Goal: Information Seeking & Learning: Find specific fact

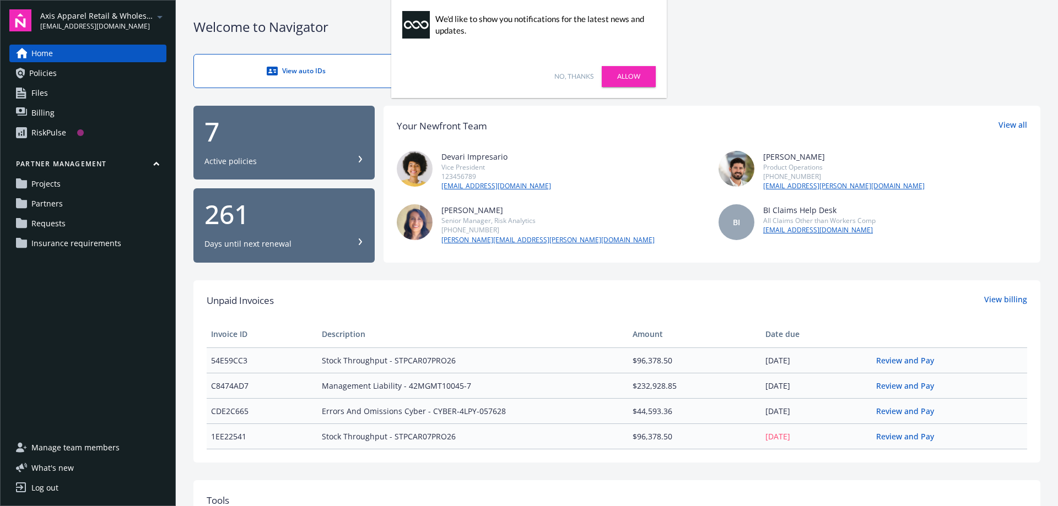
click at [630, 73] on link "Allow" at bounding box center [629, 76] width 54 height 21
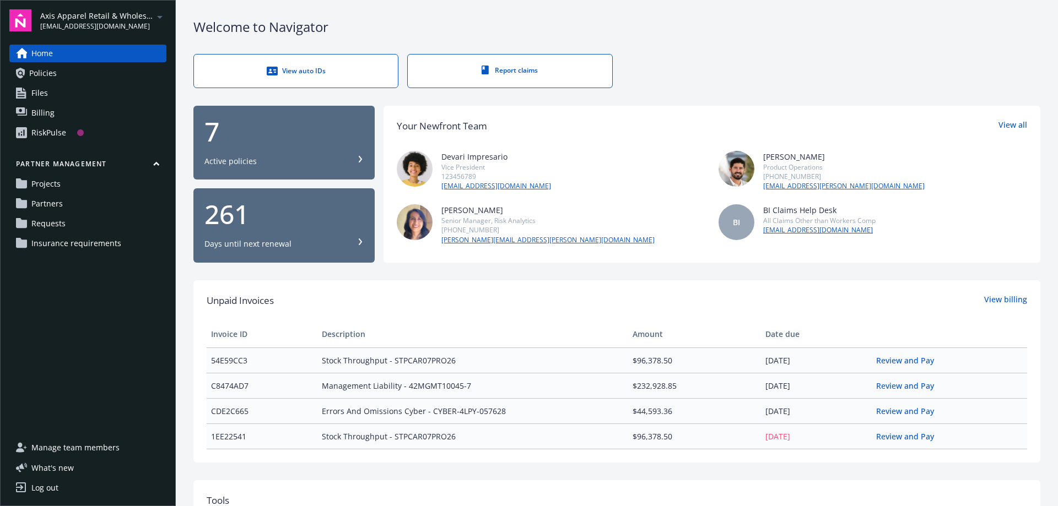
click at [239, 145] on div "7 Active policies" at bounding box center [283, 142] width 159 height 48
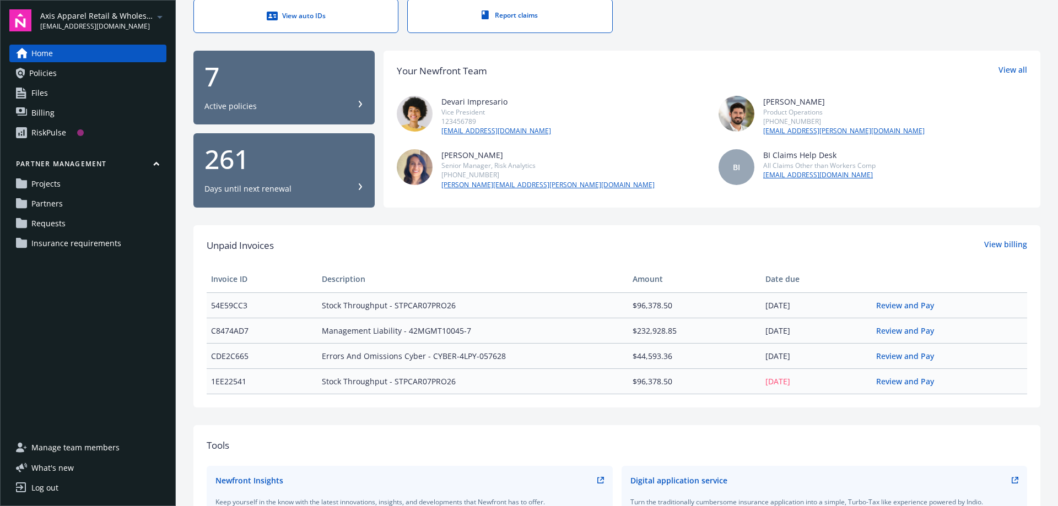
scroll to position [110, 0]
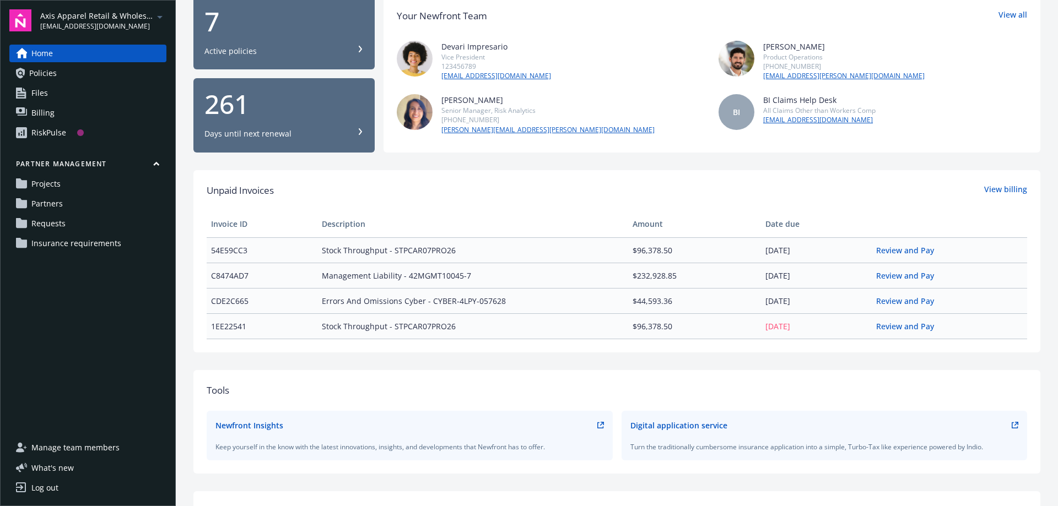
click at [44, 131] on div "RiskPulse" at bounding box center [48, 133] width 35 height 18
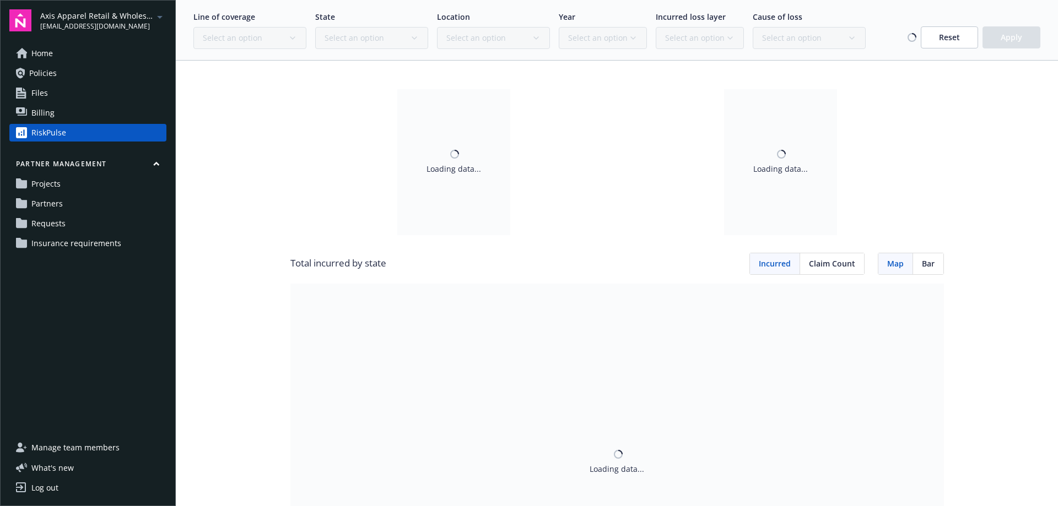
click at [49, 72] on span "Policies" at bounding box center [43, 73] width 28 height 18
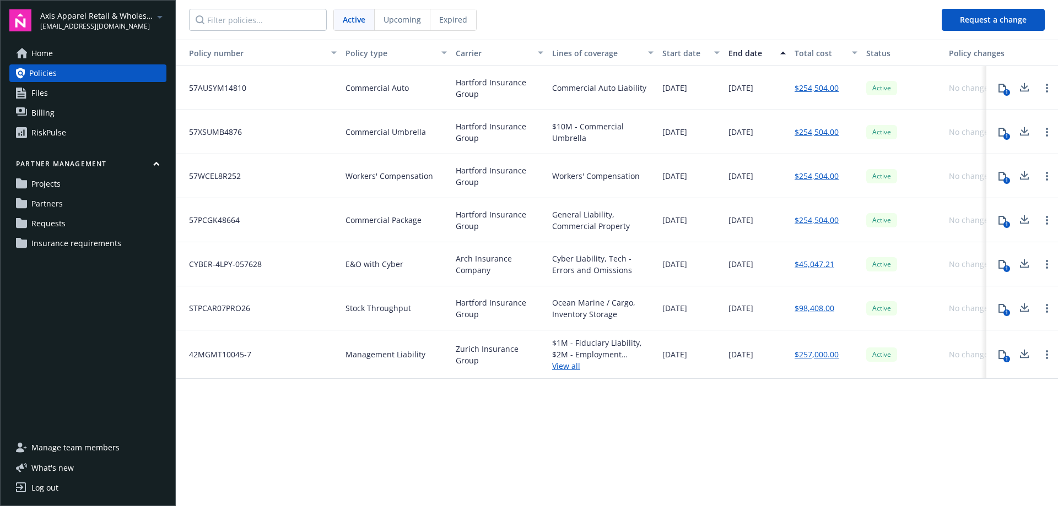
click at [48, 89] on link "Files" at bounding box center [87, 93] width 157 height 18
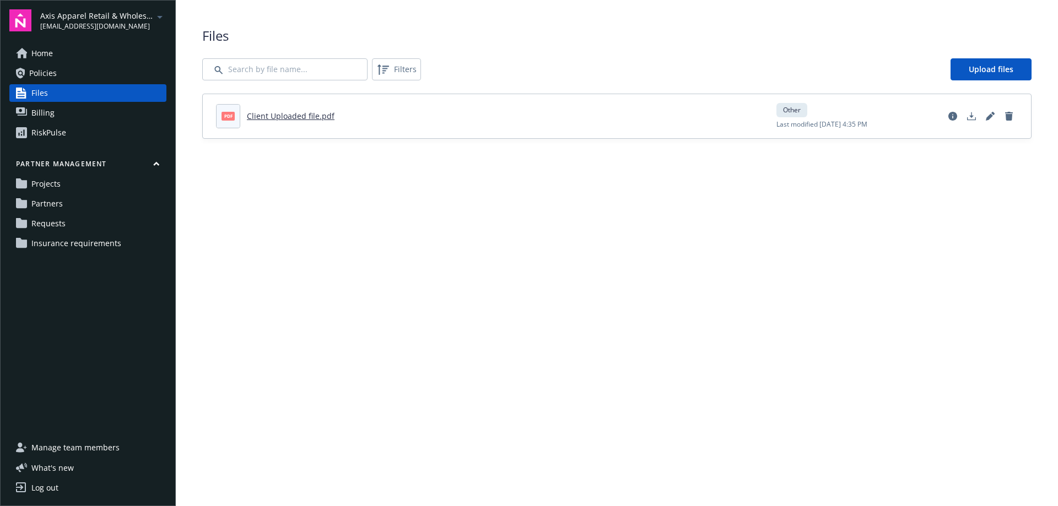
click at [98, 235] on span "Insurance requirements" at bounding box center [76, 244] width 90 height 18
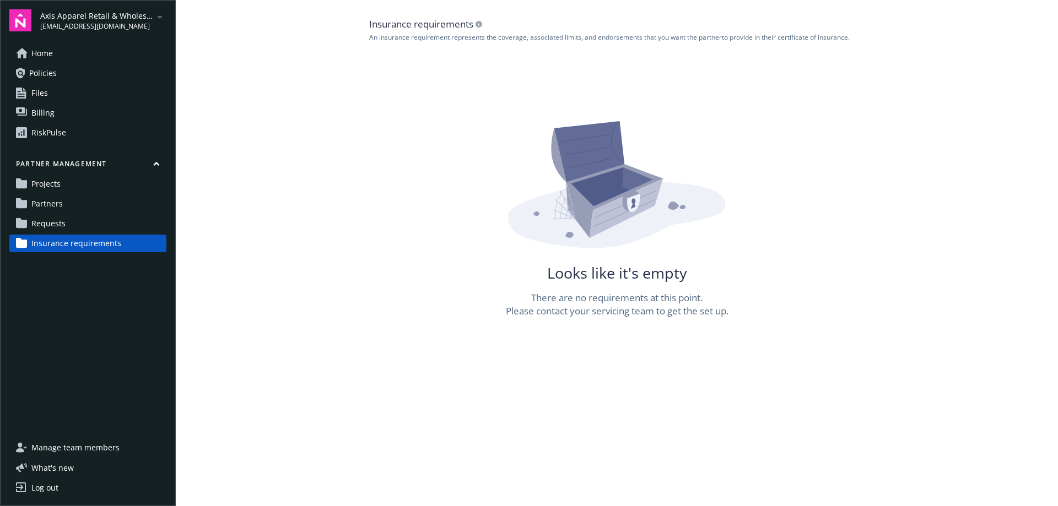
click at [51, 222] on span "Requests" at bounding box center [48, 224] width 34 height 18
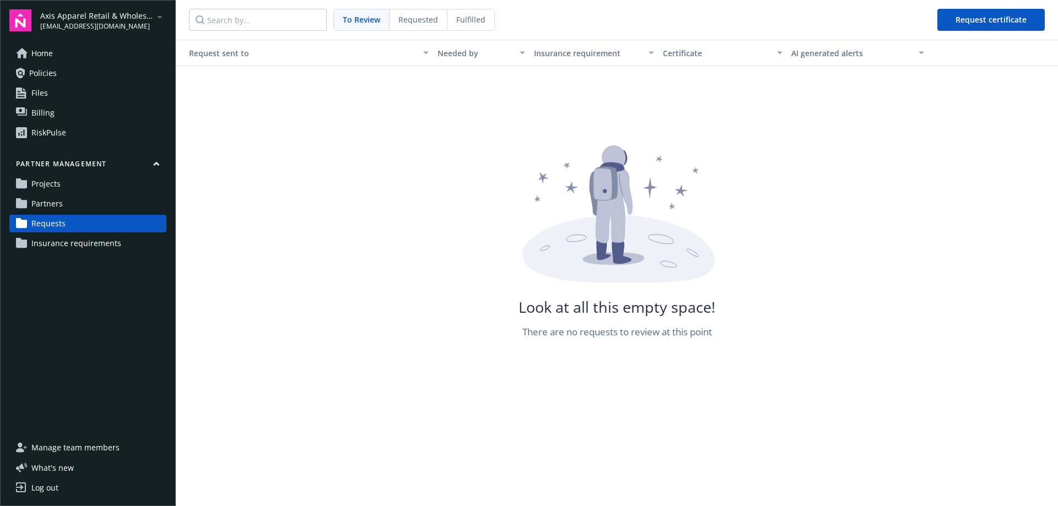
click at [43, 55] on span "Home" at bounding box center [41, 54] width 21 height 18
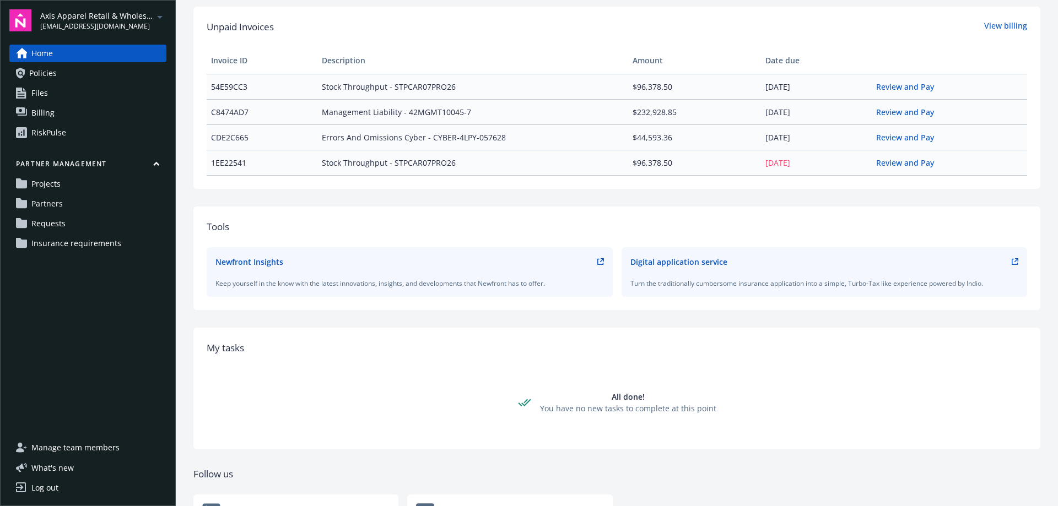
scroll to position [334, 0]
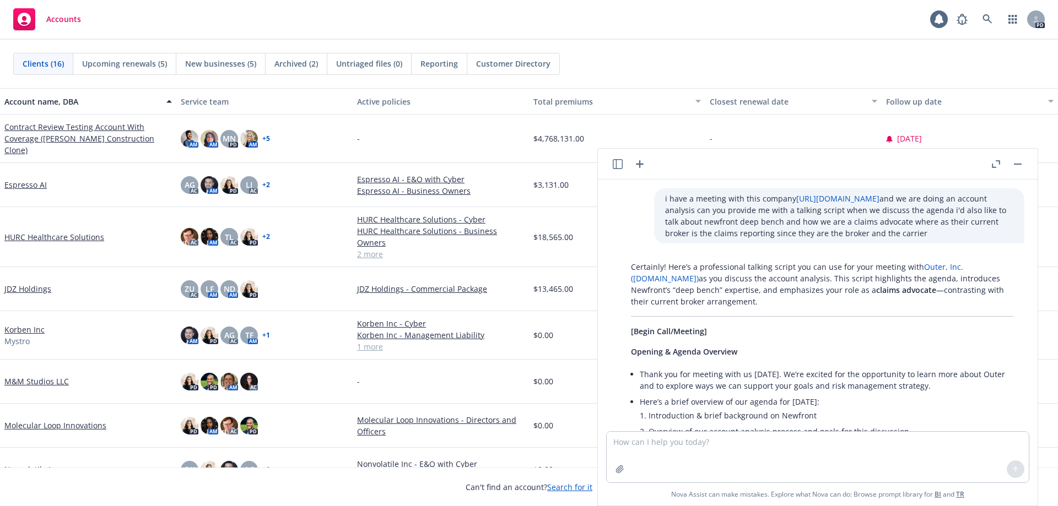
scroll to position [1644, 0]
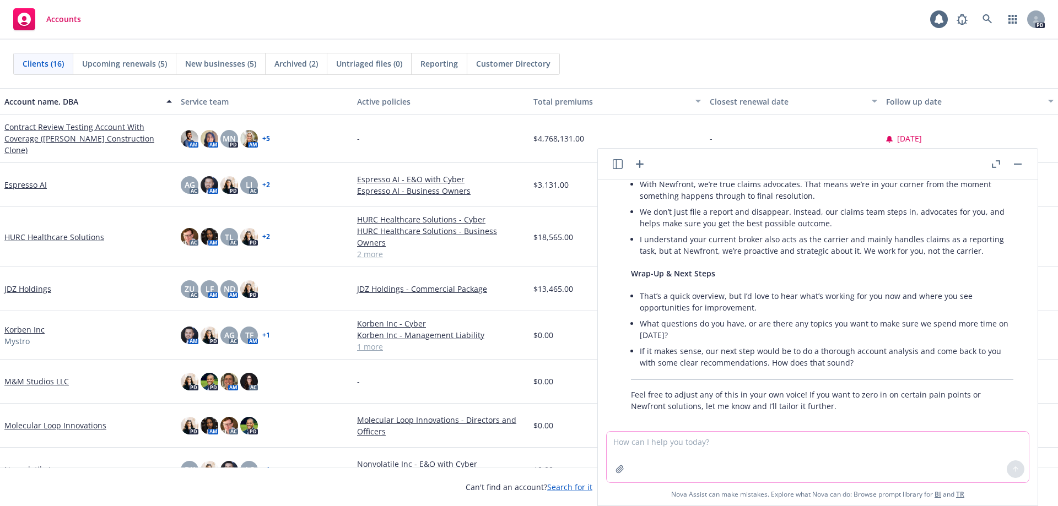
click at [680, 456] on textarea at bounding box center [818, 457] width 422 height 51
click at [640, 164] on icon "button" at bounding box center [640, 164] width 8 height 8
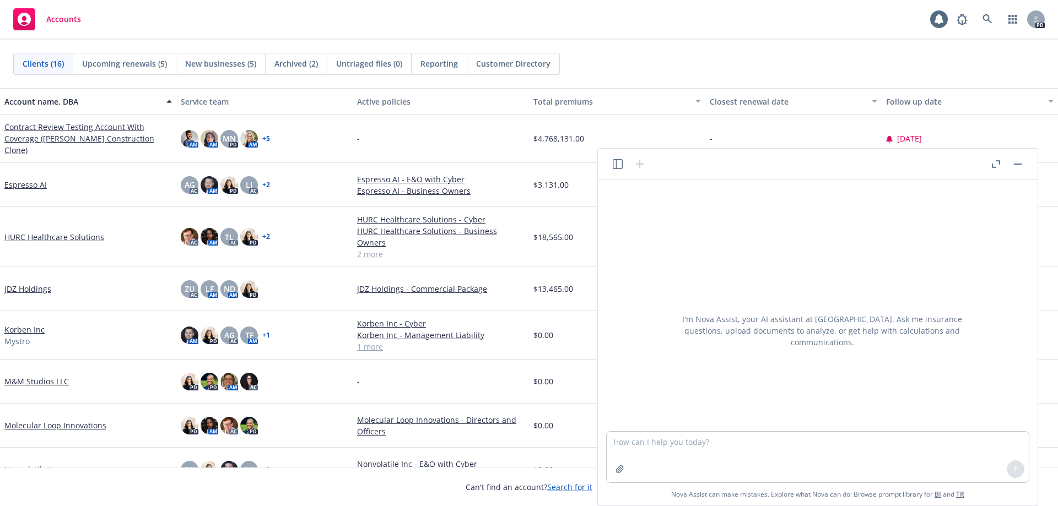
click at [660, 446] on textarea at bounding box center [818, 457] width 422 height 51
type textarea "what does"
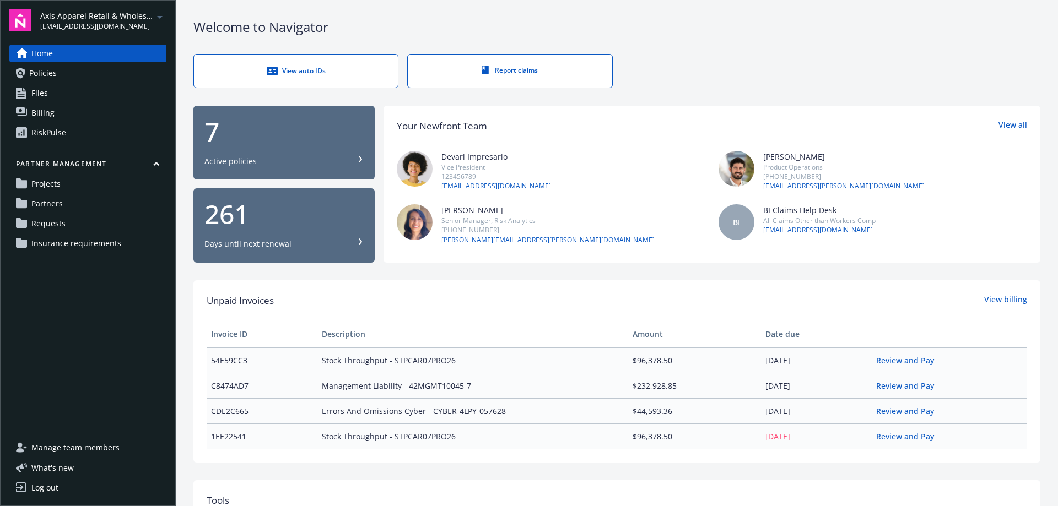
scroll to position [332, 0]
click at [385, 30] on div "Welcome to Navigator" at bounding box center [616, 27] width 847 height 19
click at [82, 51] on link "Home" at bounding box center [87, 54] width 157 height 18
click at [337, 72] on div "View auto IDs" at bounding box center [296, 71] width 160 height 11
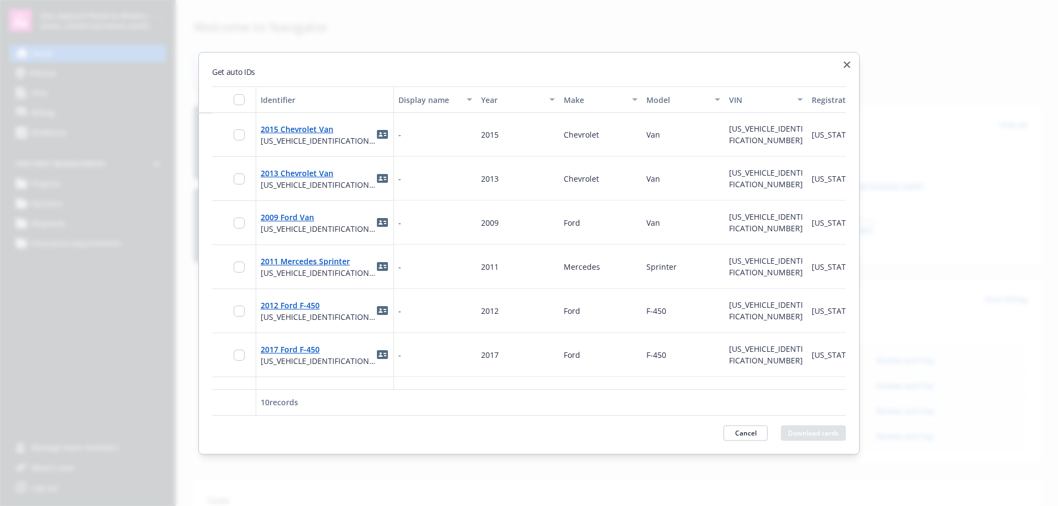
click at [845, 68] on h2 "Get auto IDs" at bounding box center [529, 72] width 634 height 12
click at [853, 59] on div "Get auto IDs Identifier Display name Year Make Model VIN Registration state Gar…" at bounding box center [528, 253] width 661 height 403
click at [845, 63] on icon "button" at bounding box center [846, 64] width 7 height 7
